Goal: Information Seeking & Learning: Check status

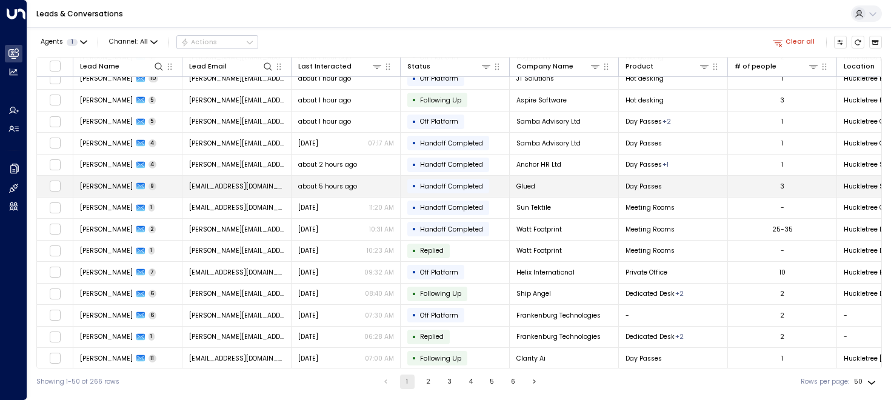
scroll to position [27, 0]
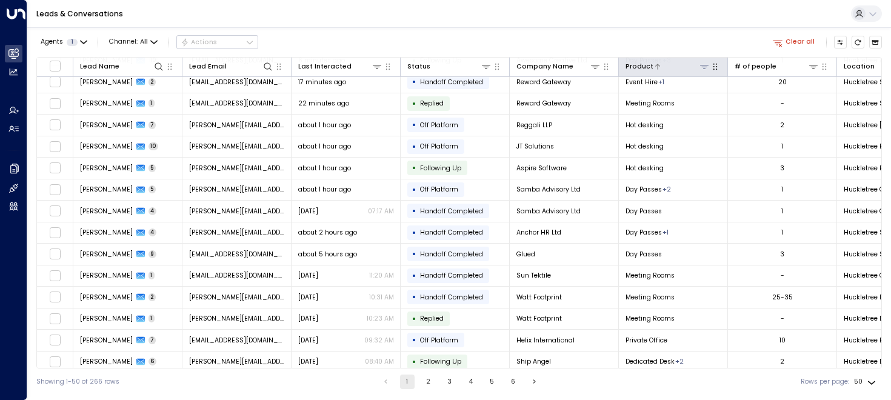
click at [637, 70] on div "Product" at bounding box center [639, 66] width 28 height 11
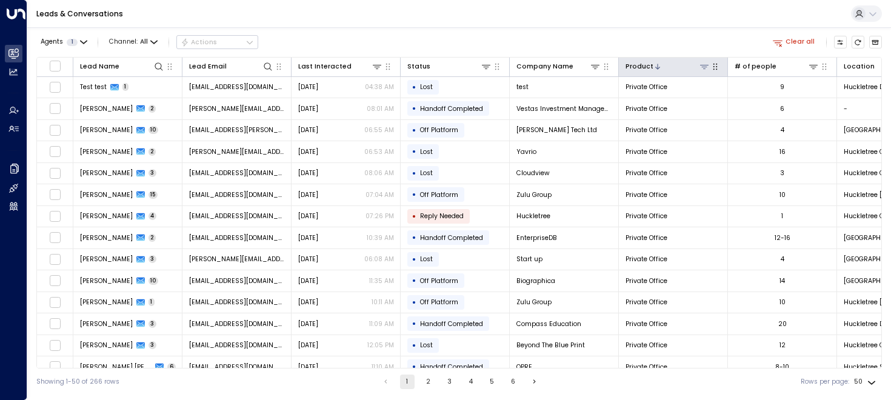
click at [643, 65] on div "Product" at bounding box center [639, 66] width 28 height 11
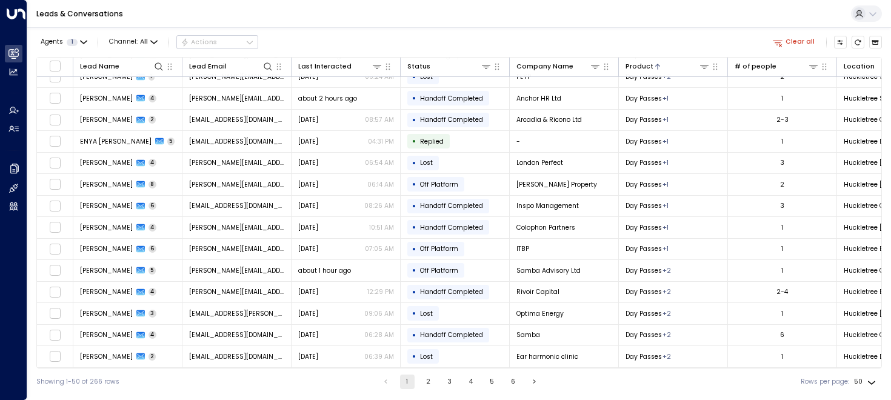
scroll to position [787, 0]
click at [716, 66] on icon "button" at bounding box center [715, 66] width 4 height 7
click at [703, 67] on icon at bounding box center [704, 67] width 10 height 10
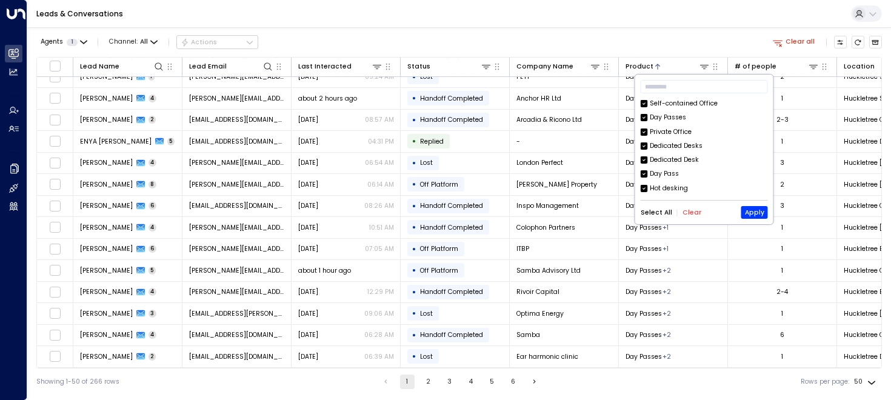
click at [682, 211] on button "Clear" at bounding box center [691, 212] width 19 height 7
click at [639, 133] on div "​ Self-contained Office Day Passes Private Office Dedicated Desks Dedicated Des…" at bounding box center [704, 150] width 138 height 150
click at [759, 212] on button "Apply" at bounding box center [754, 212] width 27 height 13
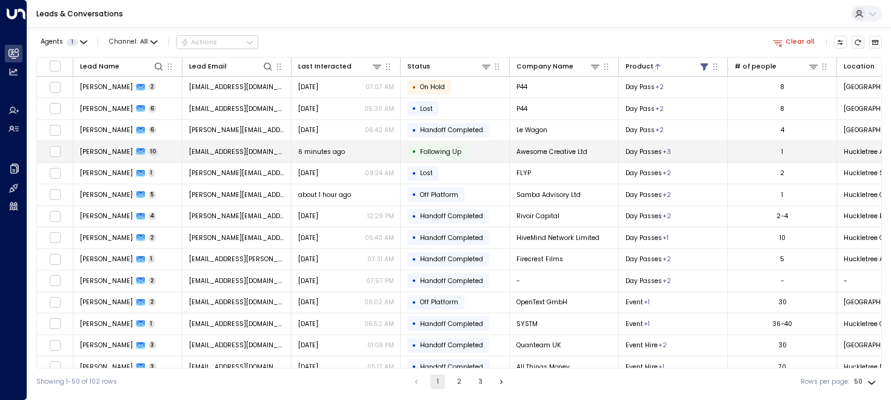
click at [95, 153] on span "[PERSON_NAME]" at bounding box center [106, 151] width 53 height 9
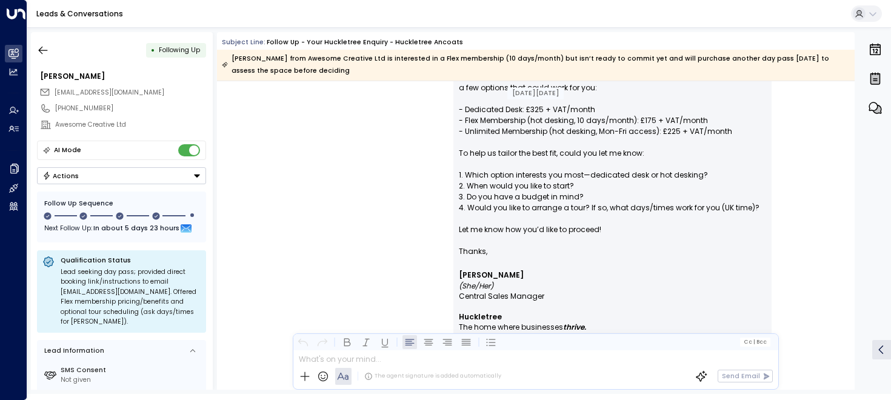
scroll to position [693, 0]
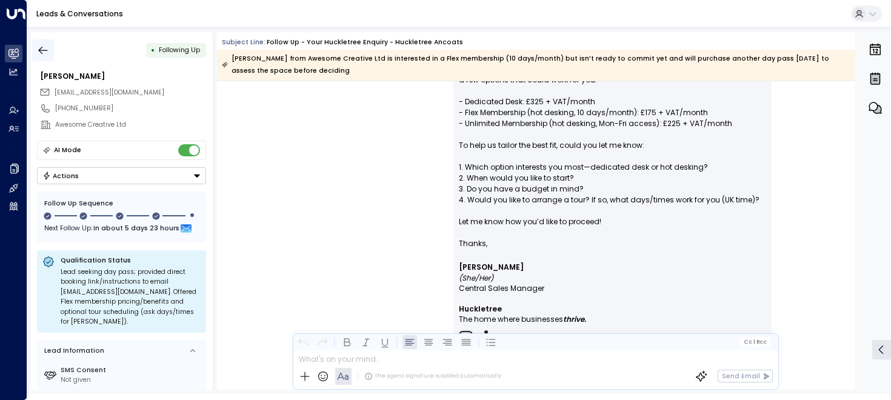
click at [45, 42] on button "button" at bounding box center [43, 50] width 22 height 22
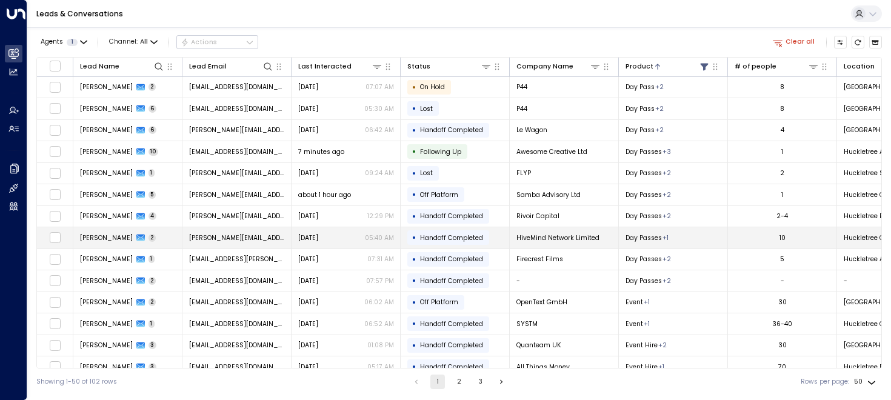
click at [104, 239] on span "[PERSON_NAME]" at bounding box center [106, 237] width 53 height 9
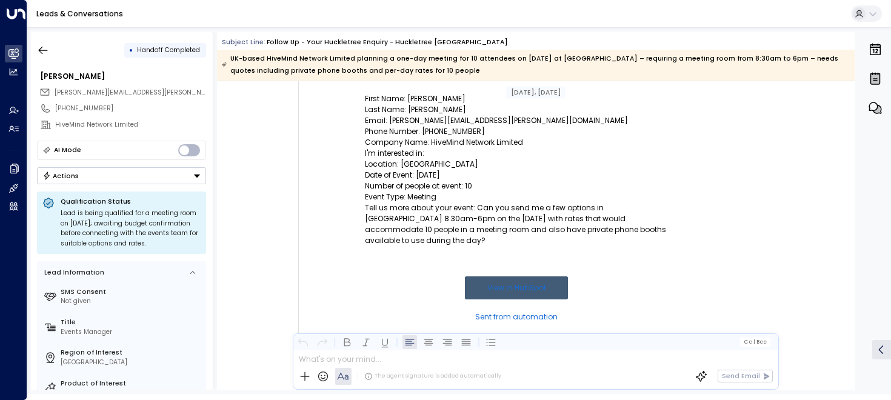
scroll to position [187, 0]
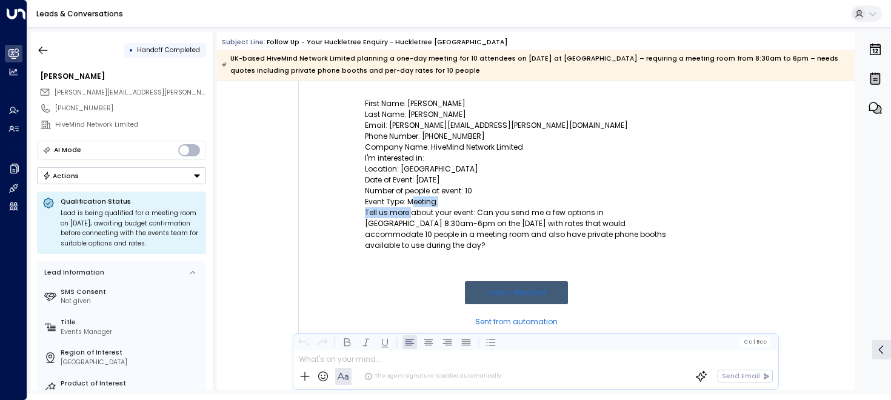
drag, startPoint x: 409, startPoint y: 200, endPoint x: 409, endPoint y: 211, distance: 10.9
click at [409, 211] on td "Form Submission Notification First Name: [PERSON_NAME] Last Name: [PERSON_NAME]…" at bounding box center [516, 196] width 303 height 323
click at [409, 211] on p "Tell us more about your event: Can you send me a few options in [GEOGRAPHIC_DAT…" at bounding box center [516, 229] width 303 height 44
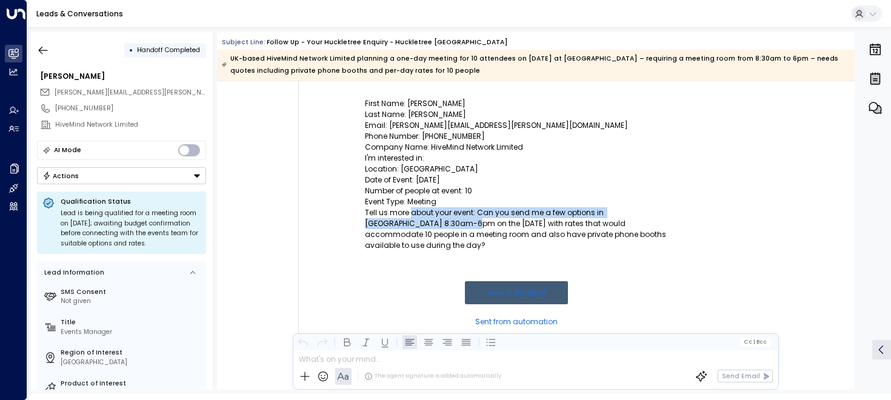
drag, startPoint x: 410, startPoint y: 213, endPoint x: 410, endPoint y: 222, distance: 8.5
click at [410, 222] on p "Tell us more about your event: Can you send me a few options in [GEOGRAPHIC_DAT…" at bounding box center [516, 229] width 303 height 44
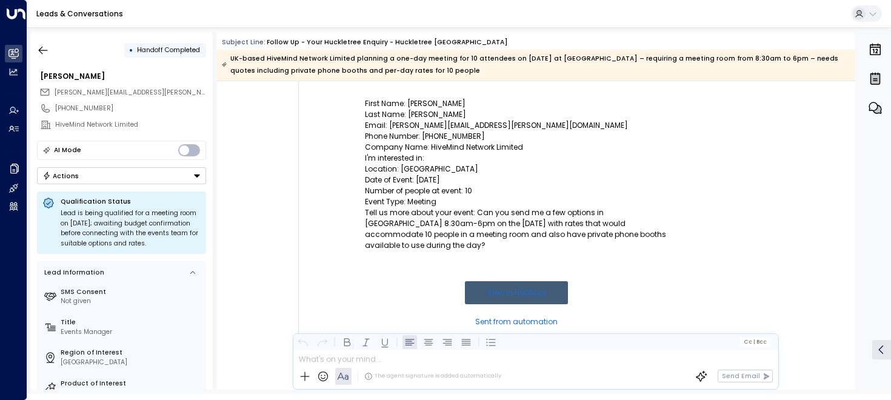
click at [458, 209] on p "Tell us more about your event: Can you send me a few options in [GEOGRAPHIC_DAT…" at bounding box center [516, 229] width 303 height 44
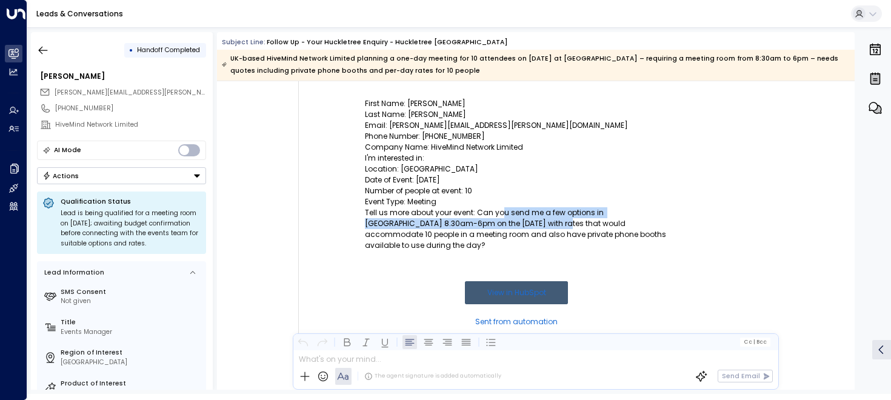
drag, startPoint x: 501, startPoint y: 211, endPoint x: 496, endPoint y: 223, distance: 12.5
click at [496, 223] on p "Tell us more about your event: Can you send me a few options in [GEOGRAPHIC_DAT…" at bounding box center [516, 229] width 303 height 44
drag, startPoint x: 417, startPoint y: 222, endPoint x: 436, endPoint y: 225, distance: 19.0
click at [436, 225] on p "Tell us more about your event: Can you send me a few options in [GEOGRAPHIC_DAT…" at bounding box center [516, 229] width 303 height 44
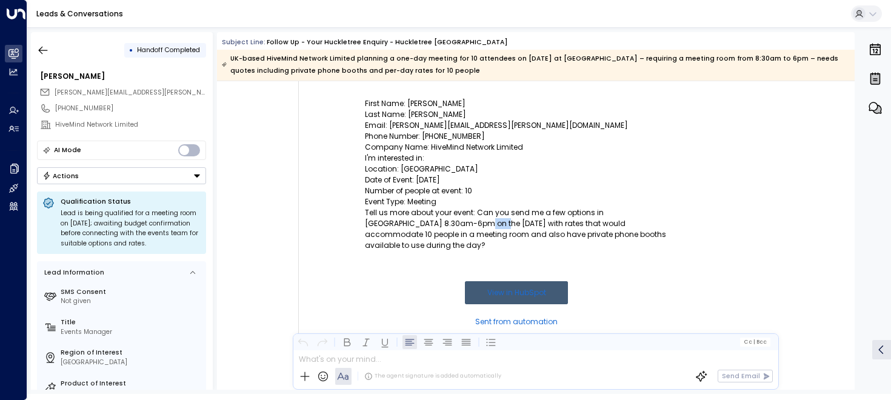
click at [436, 225] on p "Tell us more about your event: Can you send me a few options in [GEOGRAPHIC_DAT…" at bounding box center [516, 229] width 303 height 44
drag, startPoint x: 575, startPoint y: 222, endPoint x: 623, endPoint y: 222, distance: 47.9
click at [623, 222] on p "Tell us more about your event: Can you send me a few options in [GEOGRAPHIC_DAT…" at bounding box center [516, 229] width 303 height 44
drag, startPoint x: 577, startPoint y: 234, endPoint x: 560, endPoint y: 234, distance: 17.6
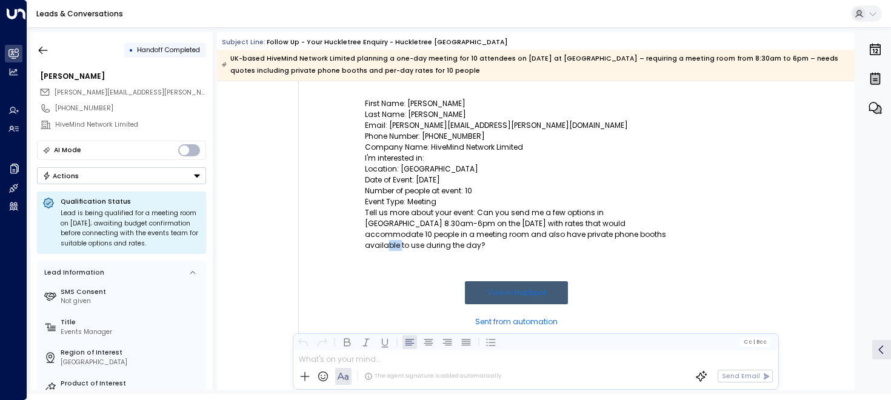
click at [560, 234] on p "Tell us more about your event: Can you send me a few options in [GEOGRAPHIC_DAT…" at bounding box center [516, 229] width 303 height 44
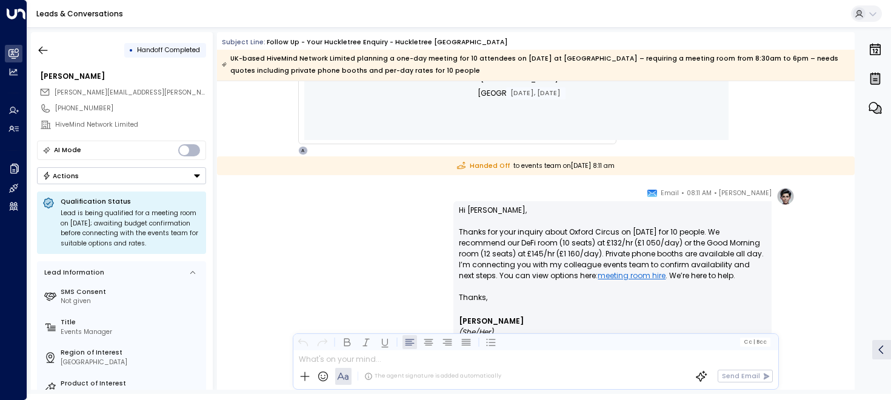
scroll to position [611, 0]
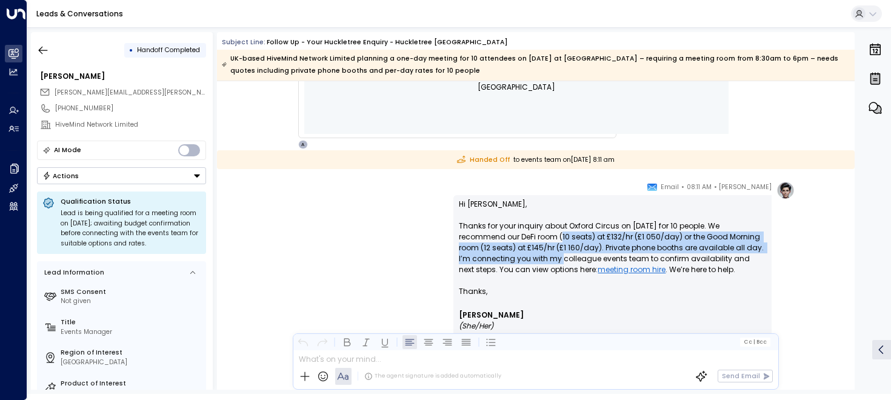
drag, startPoint x: 544, startPoint y: 231, endPoint x: 542, endPoint y: 256, distance: 24.4
click at [542, 256] on p "Hi [PERSON_NAME], Thanks for your inquiry about Oxford Circus on [DATE] for 10 …" at bounding box center [612, 242] width 307 height 87
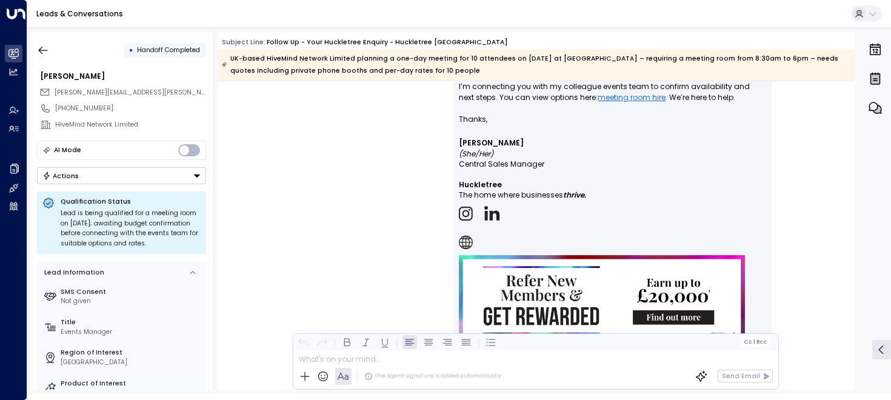
scroll to position [796, 0]
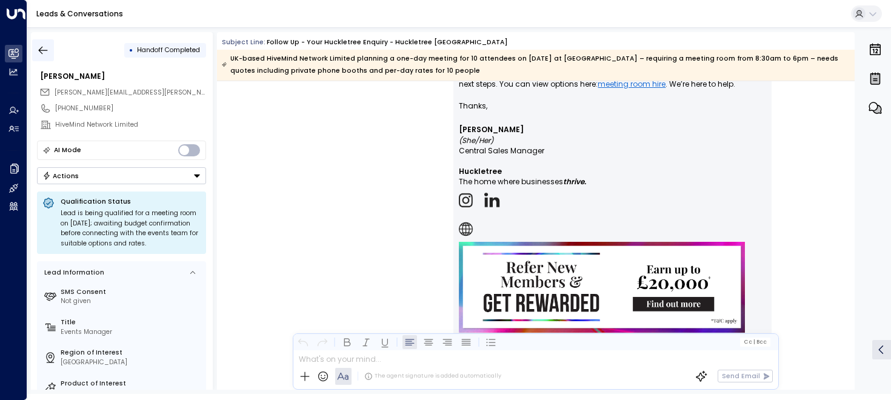
click at [46, 51] on icon "button" at bounding box center [43, 50] width 12 height 12
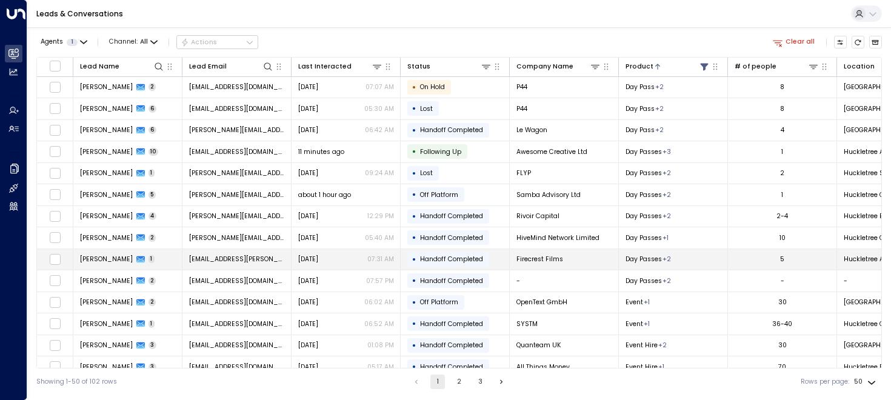
click at [105, 253] on td "[PERSON_NAME] 1" at bounding box center [127, 259] width 109 height 21
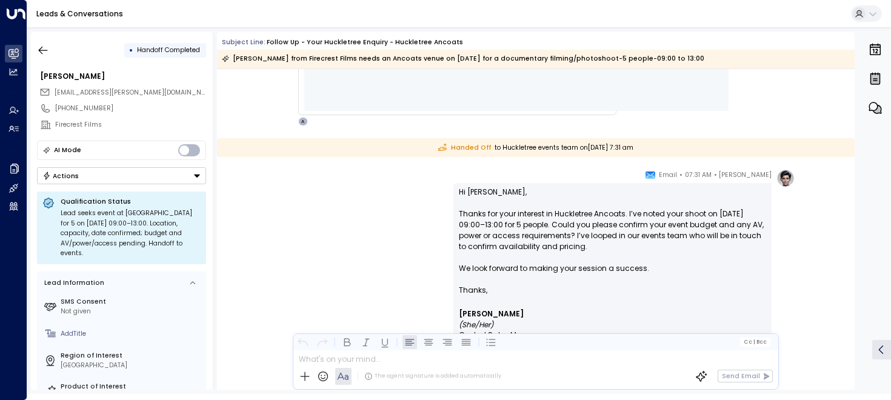
scroll to position [659, 0]
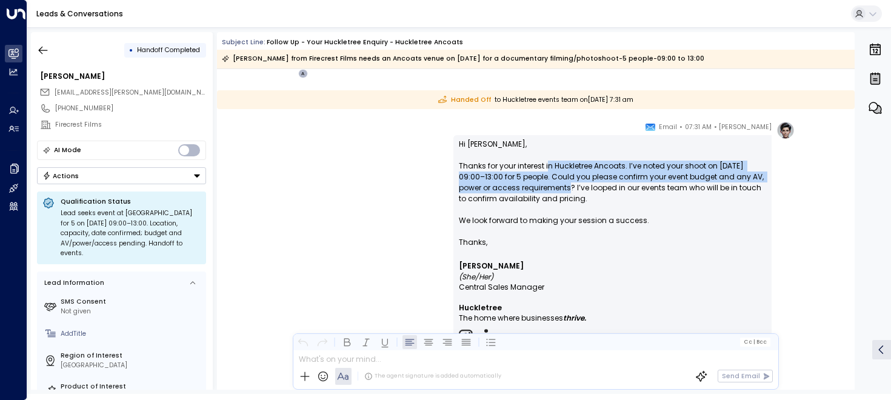
drag, startPoint x: 545, startPoint y: 167, endPoint x: 545, endPoint y: 185, distance: 18.2
click at [545, 185] on p "Hi [PERSON_NAME], Thanks for your interest in Huckletree Ancoats. I’ve noted yo…" at bounding box center [612, 188] width 307 height 98
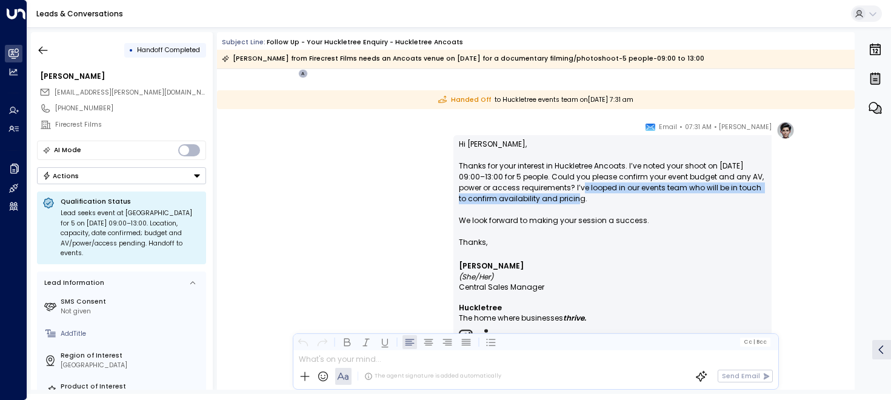
drag, startPoint x: 566, startPoint y: 199, endPoint x: 563, endPoint y: 192, distance: 7.1
click at [563, 192] on p "Hi [PERSON_NAME], Thanks for your interest in Huckletree Ancoats. I’ve noted yo…" at bounding box center [612, 188] width 307 height 98
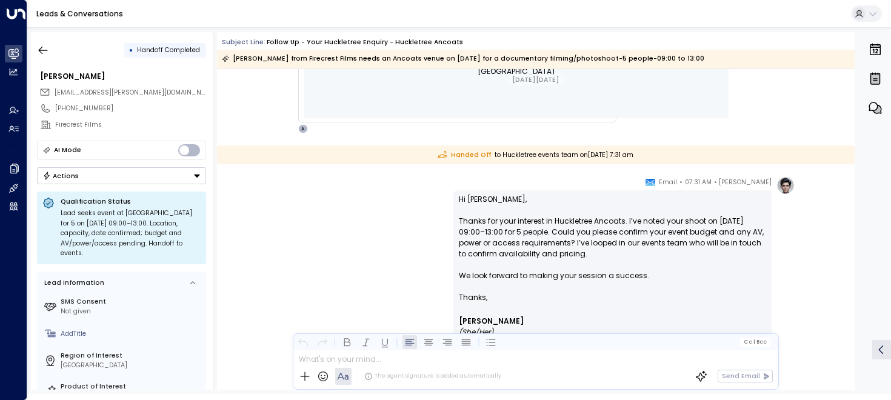
scroll to position [619, 0]
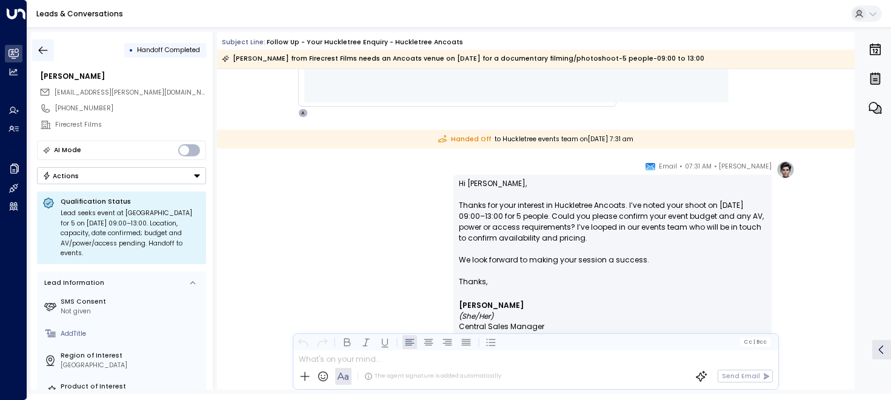
click at [48, 55] on icon "button" at bounding box center [43, 50] width 12 height 12
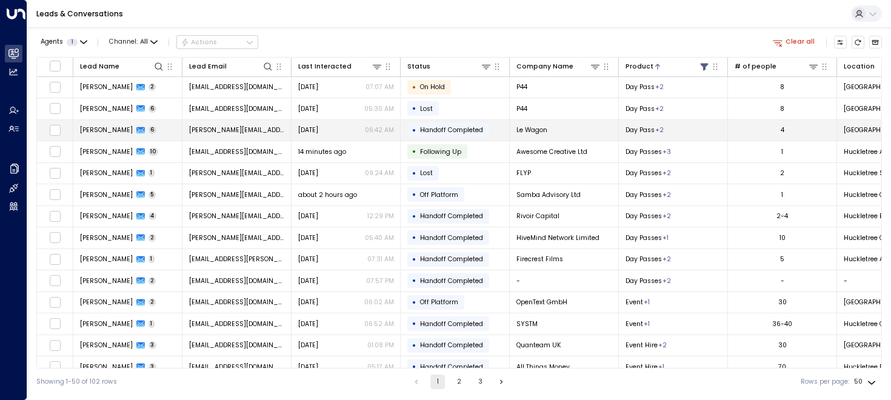
scroll to position [0, 71]
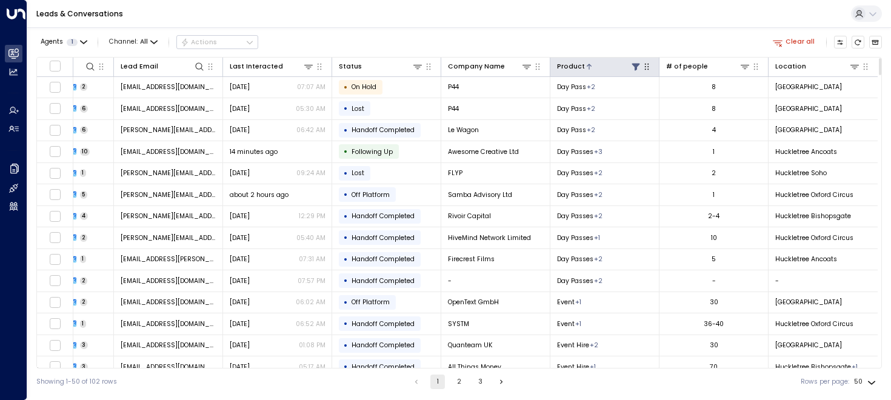
click at [625, 62] on div at bounding box center [613, 67] width 57 height 12
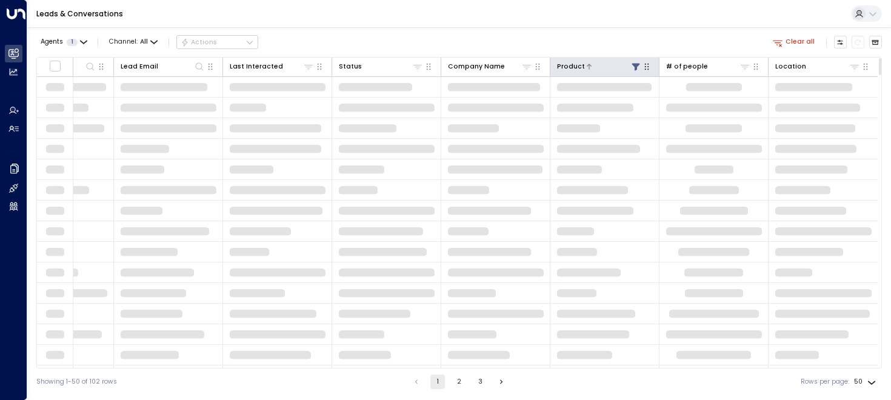
click at [631, 70] on icon at bounding box center [636, 67] width 10 height 10
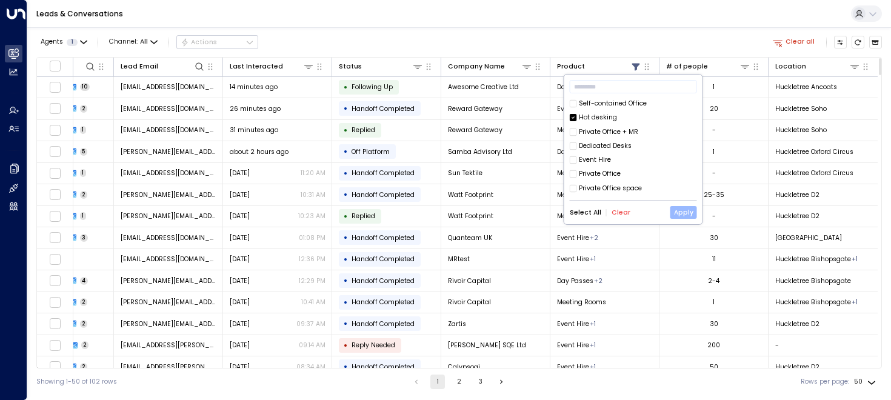
click at [686, 211] on button "Apply" at bounding box center [683, 212] width 27 height 13
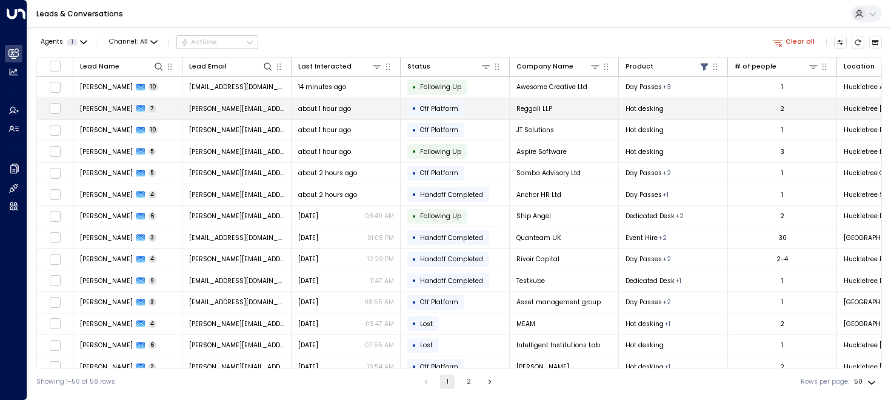
click at [96, 106] on span "[PERSON_NAME]" at bounding box center [106, 108] width 53 height 9
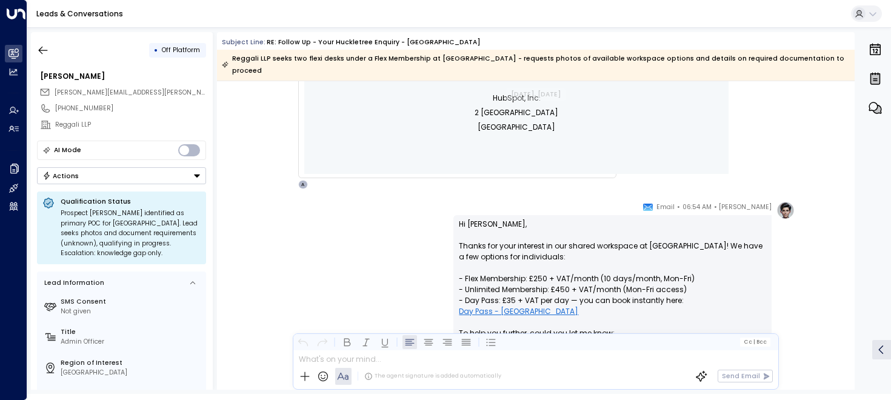
scroll to position [582, 0]
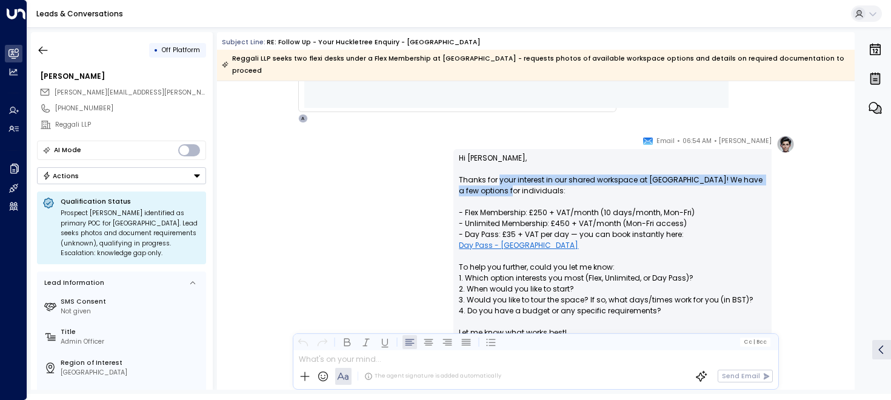
drag, startPoint x: 498, startPoint y: 167, endPoint x: 500, endPoint y: 179, distance: 12.9
click at [500, 179] on p "Hi [PERSON_NAME], Thanks for your interest in our shared workspace at [GEOGRAPH…" at bounding box center [612, 251] width 307 height 196
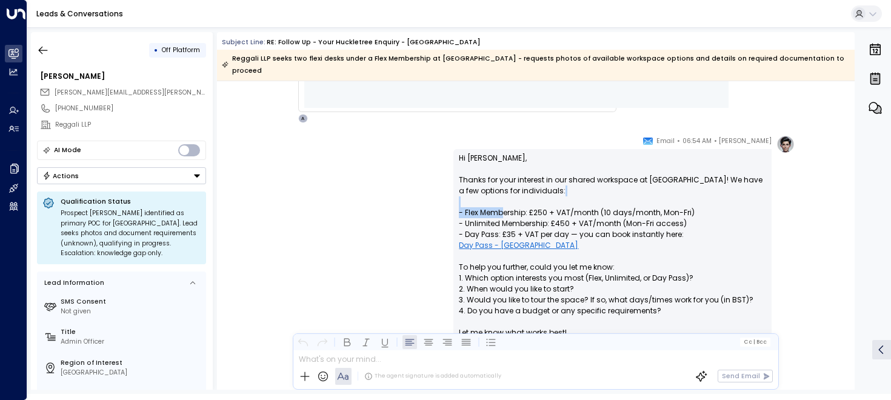
drag, startPoint x: 501, startPoint y: 199, endPoint x: 553, endPoint y: 194, distance: 51.7
click at [553, 194] on p "Hi [PERSON_NAME], Thanks for your interest in our shared workspace at [GEOGRAPH…" at bounding box center [612, 251] width 307 height 196
drag, startPoint x: 543, startPoint y: 207, endPoint x: 574, endPoint y: 208, distance: 30.3
click at [574, 208] on p "Hi [PERSON_NAME], Thanks for your interest in our shared workspace at [GEOGRAPH…" at bounding box center [612, 251] width 307 height 196
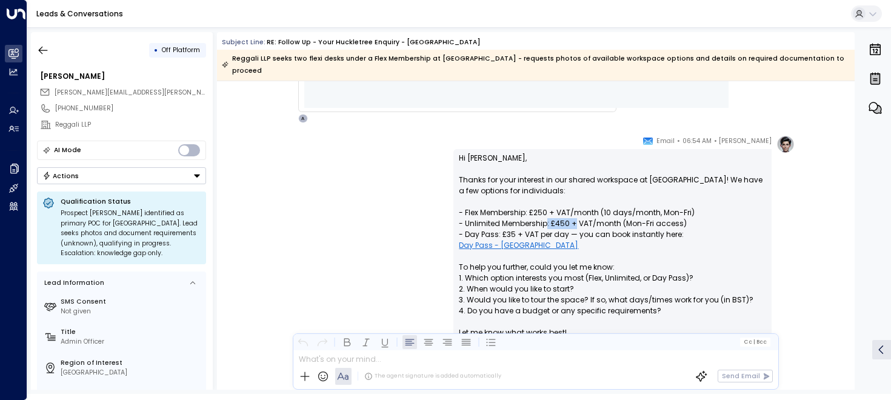
click at [574, 208] on p "Hi [PERSON_NAME], Thanks for your interest in our shared workspace at [GEOGRAPH…" at bounding box center [612, 251] width 307 height 196
drag, startPoint x: 620, startPoint y: 198, endPoint x: 651, endPoint y: 198, distance: 31.5
click at [651, 198] on p "Hi [PERSON_NAME], Thanks for your interest in our shared workspace at [GEOGRAPH…" at bounding box center [612, 251] width 307 height 196
click at [636, 207] on p "Hi [PERSON_NAME], Thanks for your interest in our shared workspace at [GEOGRAPH…" at bounding box center [612, 251] width 307 height 196
drag, startPoint x: 636, startPoint y: 207, endPoint x: 657, endPoint y: 208, distance: 21.8
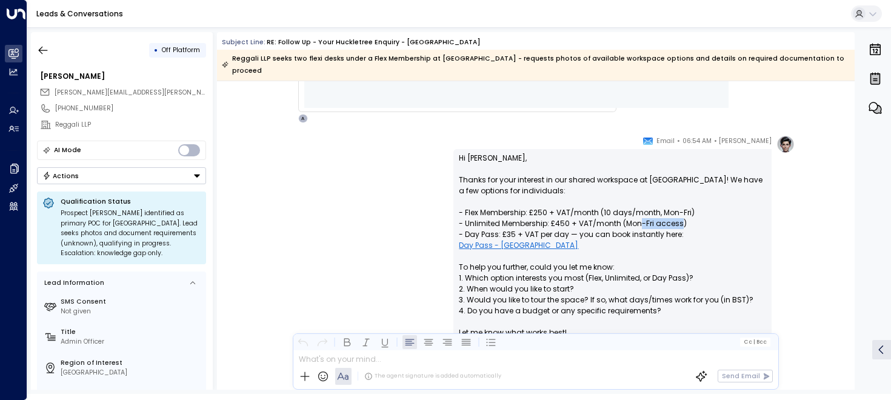
click at [657, 208] on p "Hi [PERSON_NAME], Thanks for your interest in our shared workspace at [GEOGRAPH…" at bounding box center [612, 251] width 307 height 196
click at [640, 208] on p "Hi [PERSON_NAME], Thanks for your interest in our shared workspace at [GEOGRAPH…" at bounding box center [612, 251] width 307 height 196
drag, startPoint x: 540, startPoint y: 219, endPoint x: 618, endPoint y: 228, distance: 78.0
click at [617, 228] on p "Hi [PERSON_NAME], Thanks for your interest in our shared workspace at [GEOGRAPH…" at bounding box center [612, 251] width 307 height 196
click at [618, 228] on p "Hi [PERSON_NAME], Thanks for your interest in our shared workspace at [GEOGRAPH…" at bounding box center [612, 251] width 307 height 196
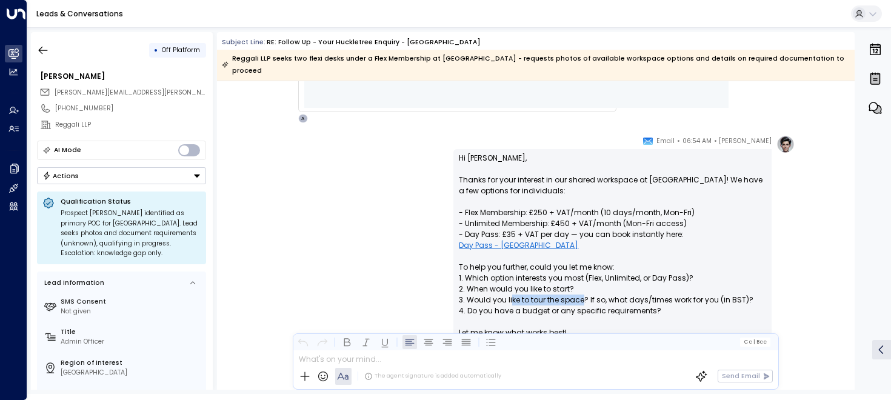
drag, startPoint x: 509, startPoint y: 276, endPoint x: 579, endPoint y: 277, distance: 70.3
click at [579, 277] on p "Hi [PERSON_NAME], Thanks for your interest in our shared workspace at [GEOGRAPH…" at bounding box center [612, 251] width 307 height 196
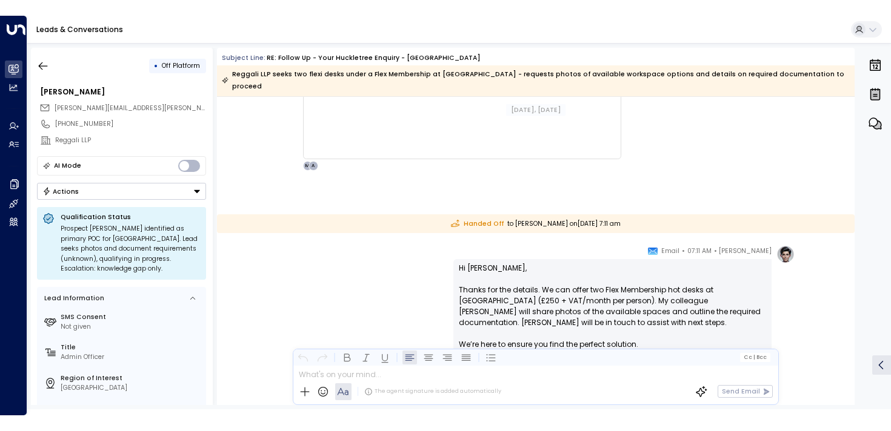
scroll to position [1761, 0]
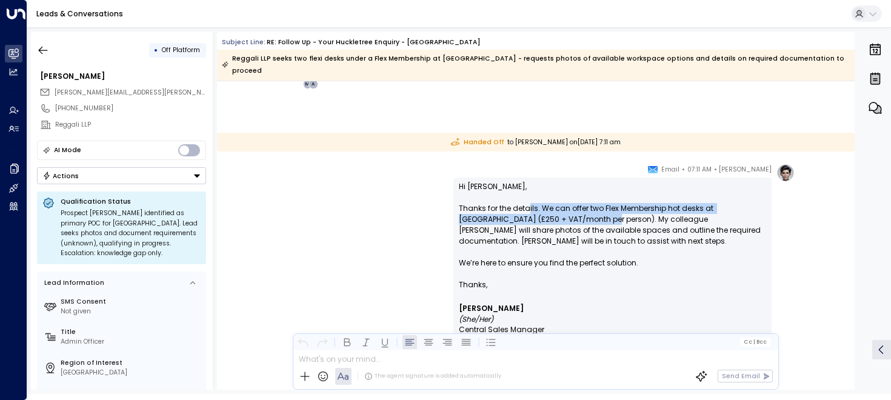
drag, startPoint x: 526, startPoint y: 196, endPoint x: 565, endPoint y: 204, distance: 39.6
click at [565, 204] on p "Hi [PERSON_NAME], Thanks for the details. We can offer two Flex Membership hot …" at bounding box center [612, 230] width 307 height 98
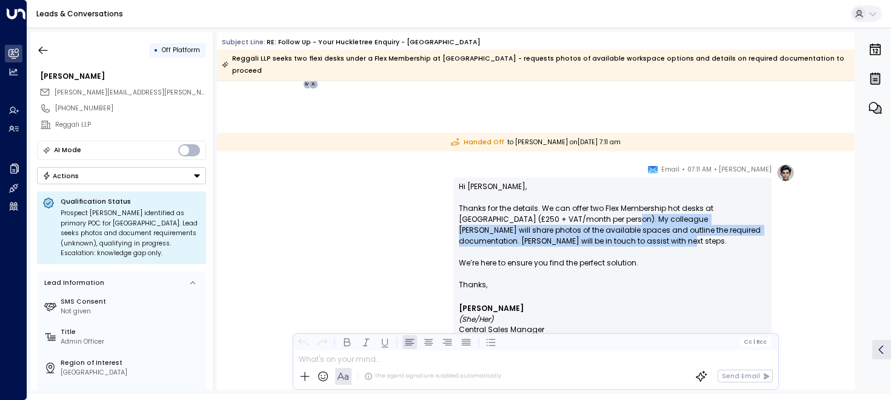
drag, startPoint x: 586, startPoint y: 205, endPoint x: 577, endPoint y: 224, distance: 21.4
click at [577, 224] on p "Hi [PERSON_NAME], Thanks for the details. We can offer two Flex Membership hot …" at bounding box center [612, 230] width 307 height 98
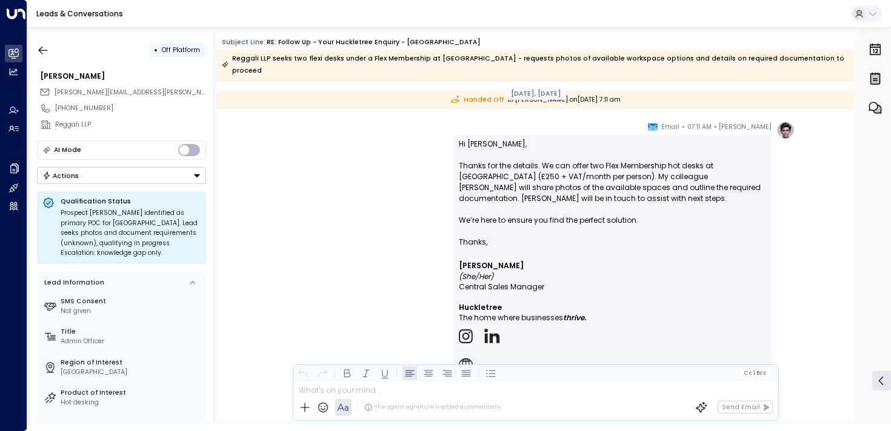
scroll to position [1801, 0]
